Goal: Share content

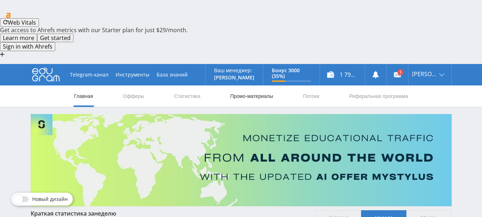
click at [267, 85] on link "Промо-материалы" at bounding box center [251, 95] width 44 height 21
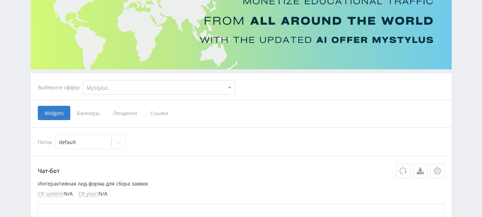
scroll to position [143, 0]
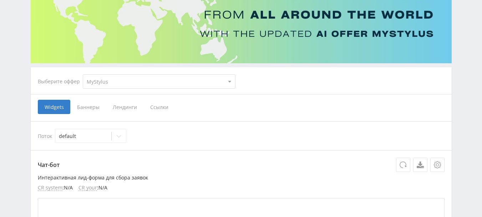
click at [151, 100] on span "Ссылки" at bounding box center [159, 107] width 32 height 14
click at [0, 0] on input "Ссылки" at bounding box center [0, 0] width 0 height 0
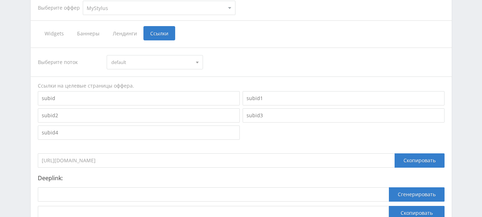
scroll to position [225, 0]
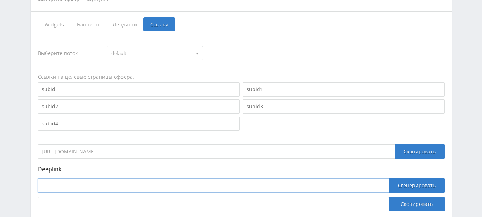
click at [126, 178] on input at bounding box center [213, 185] width 351 height 14
paste input "[URL]"
type input "[URL]"
click at [405, 178] on button "Сгенерировать" at bounding box center [417, 185] width 56 height 14
click at [396, 197] on button "Скопировать" at bounding box center [417, 204] width 56 height 14
